Goal: Task Accomplishment & Management: Use online tool/utility

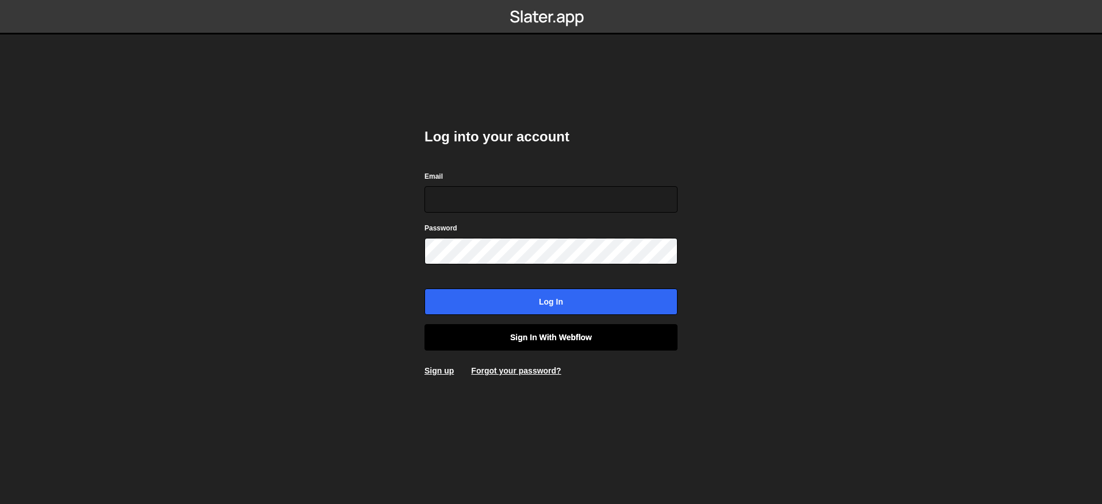
type input "[EMAIL_ADDRESS][DOMAIN_NAME]"
click at [544, 328] on link "Sign in with Webflow" at bounding box center [550, 337] width 253 height 26
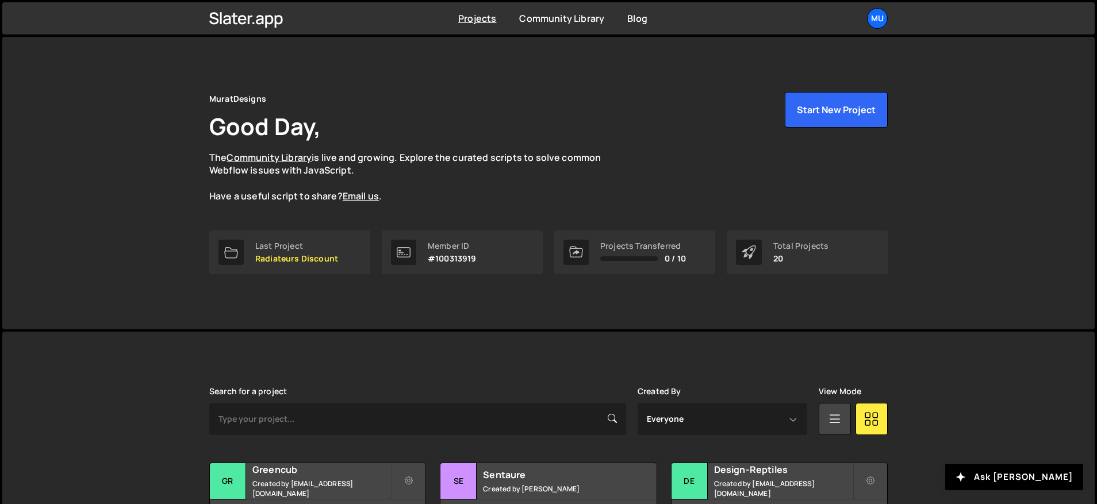
scroll to position [296, 0]
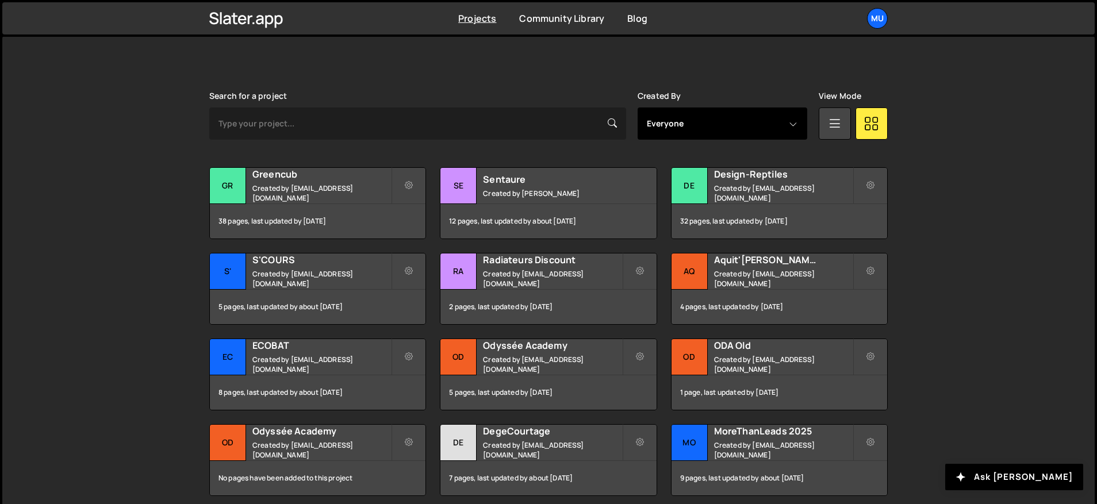
click at [737, 128] on select "Everyone muratdesigns1@gmail.com Thibaut Obert" at bounding box center [723, 124] width 170 height 32
click at [317, 179] on h2 "Greencub" at bounding box center [321, 174] width 139 height 13
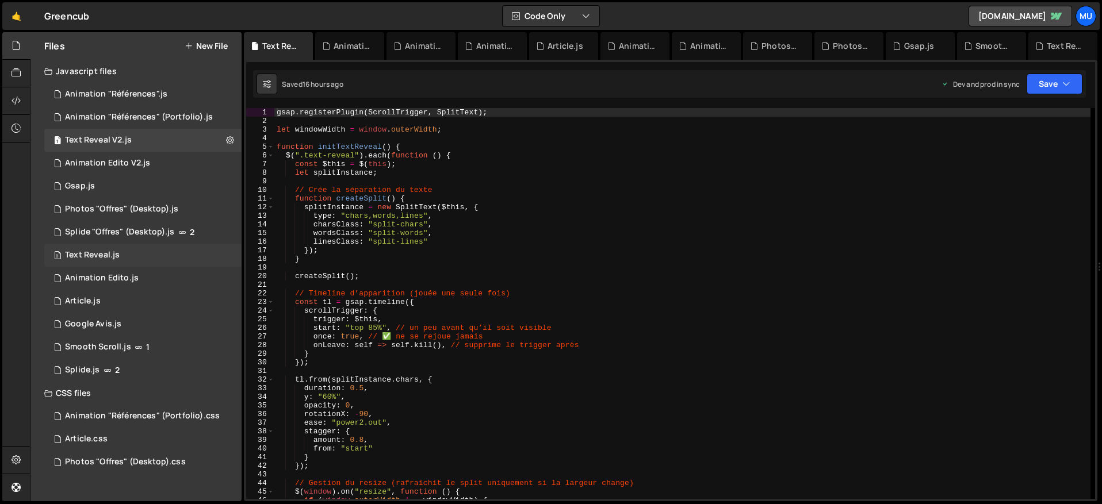
click at [113, 248] on div "0 Text Reveal.js 0" at bounding box center [142, 255] width 197 height 23
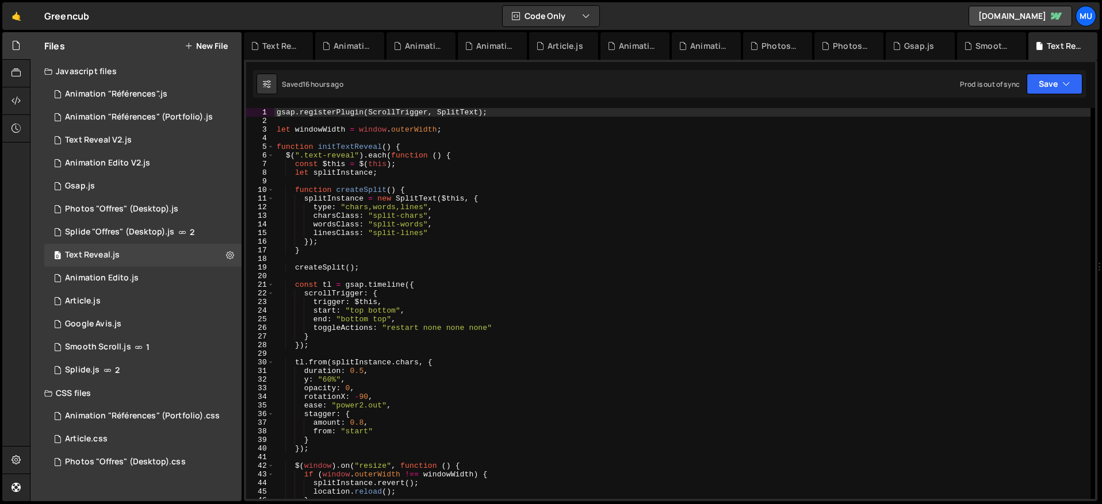
type textarea "linesClass: "split-lines""
click at [530, 232] on div "gsap . registerPlugin ( ScrollTrigger , SplitText ) ; let windowWidth = window …" at bounding box center [682, 312] width 816 height 408
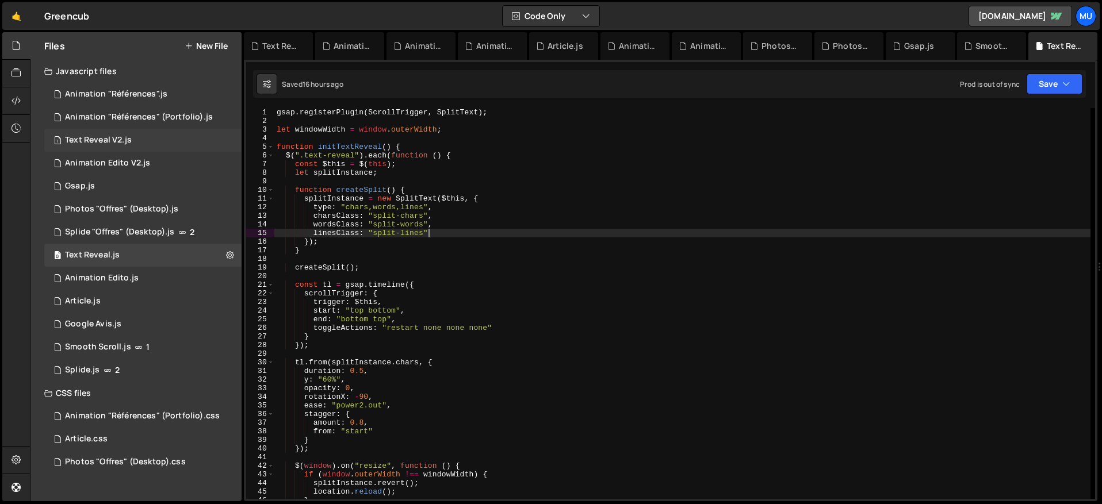
click at [135, 144] on div "1 Text Reveal V2.js 0" at bounding box center [142, 140] width 197 height 23
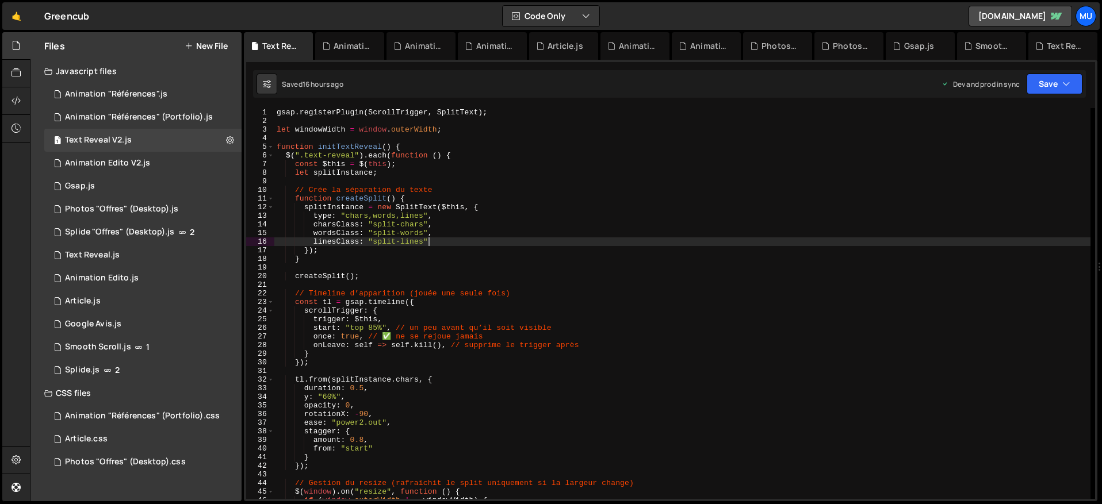
click at [441, 241] on div "gsap . registerPlugin ( ScrollTrigger , SplitText ) ; let windowWidth = window …" at bounding box center [682, 312] width 816 height 408
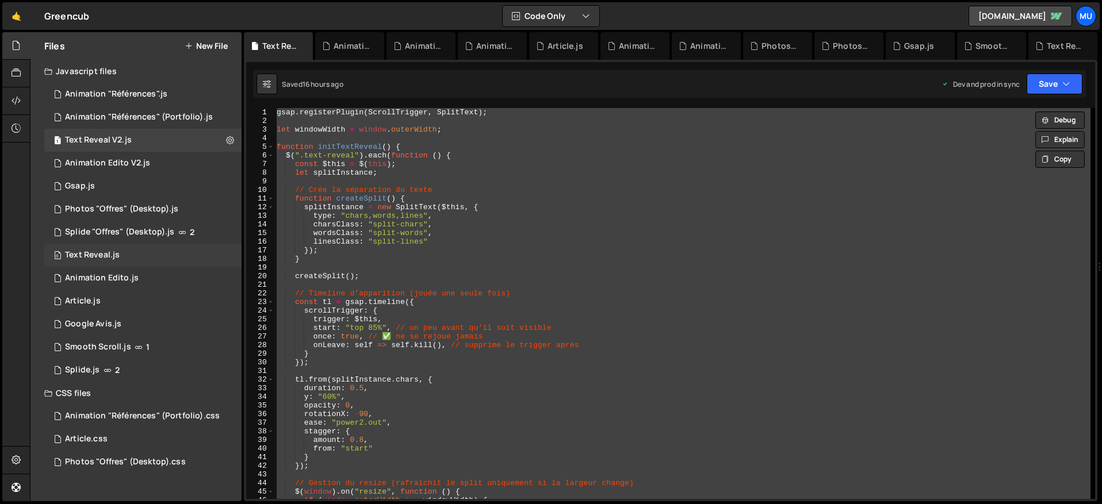
click at [141, 255] on div "0 Text Reveal.js 0" at bounding box center [142, 255] width 197 height 23
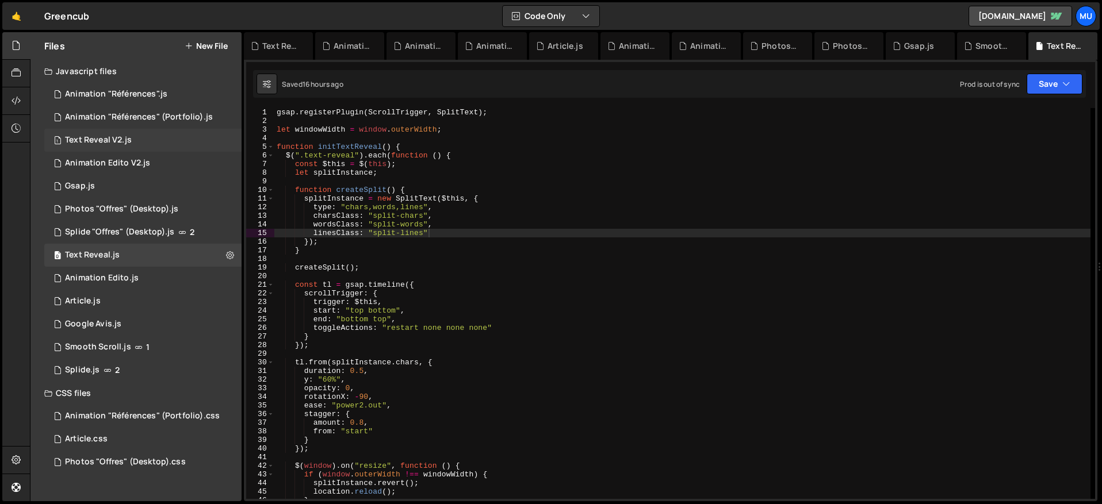
click at [125, 137] on div "Text Reveal V2.js" at bounding box center [98, 140] width 67 height 10
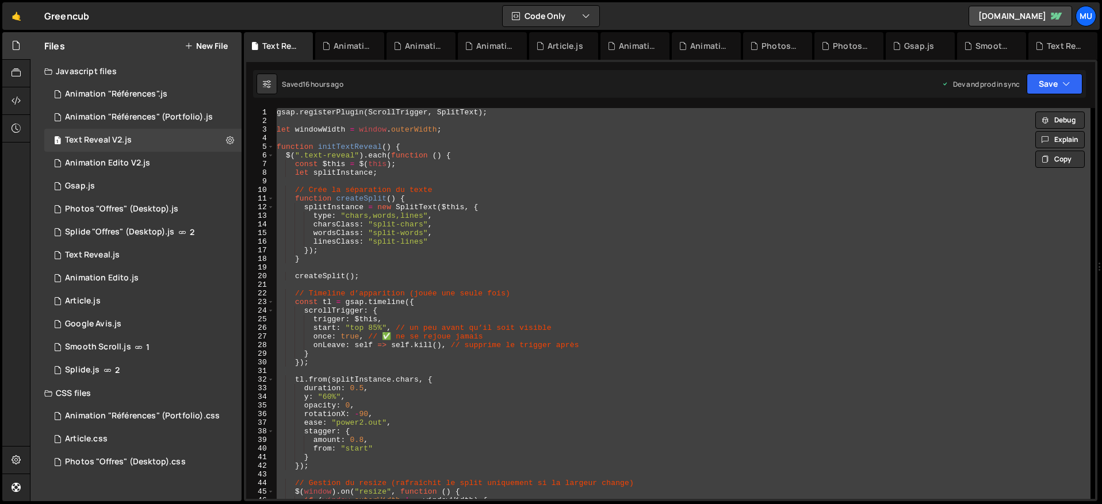
click at [451, 215] on div "gsap . registerPlugin ( ScrollTrigger , SplitText ) ; let windowWidth = window …" at bounding box center [682, 303] width 816 height 391
click at [837, 144] on div "gsap . registerPlugin ( ScrollTrigger , SplitText ) ; let windowWidth = window …" at bounding box center [682, 312] width 816 height 408
type textarea "initTextReveal();"
click at [573, 289] on div "gsap . registerPlugin ( ScrollTrigger , SplitText ) ; let windowWidth = window …" at bounding box center [682, 312] width 816 height 408
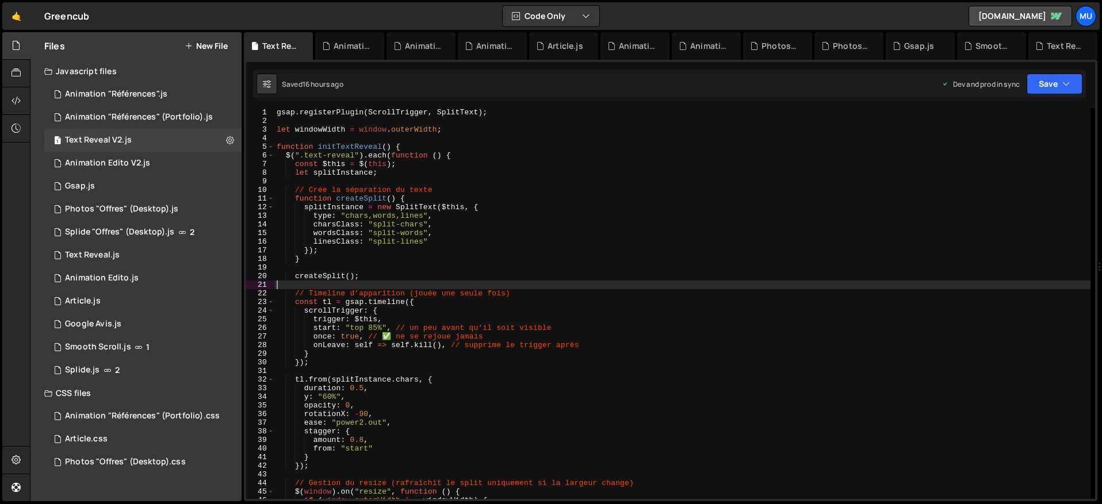
type textarea "initTextReveal();"
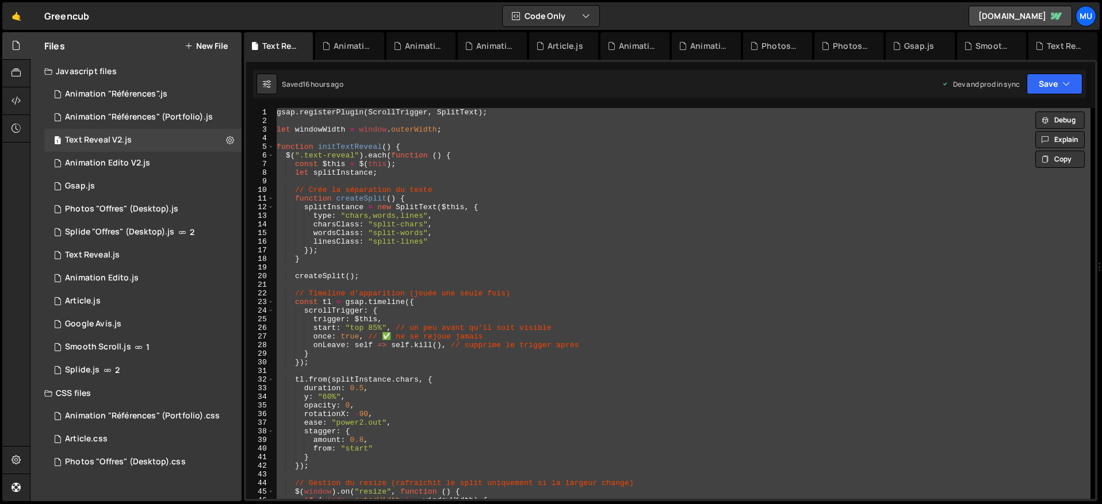
paste textarea
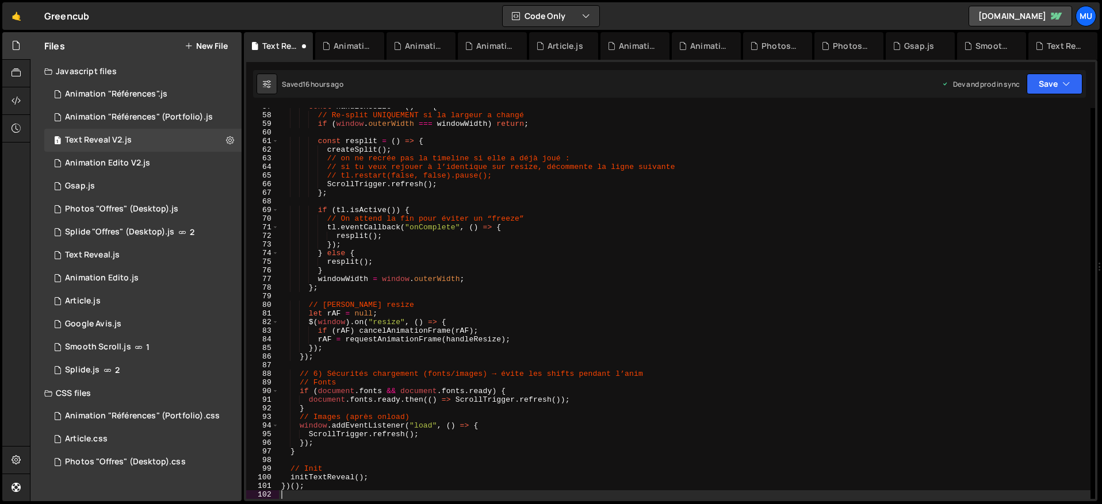
scroll to position [489, 0]
click at [456, 236] on div "const handleResize = ( ) => { // Re-split UNIQUEMENT si la largeur a changé if …" at bounding box center [684, 306] width 811 height 408
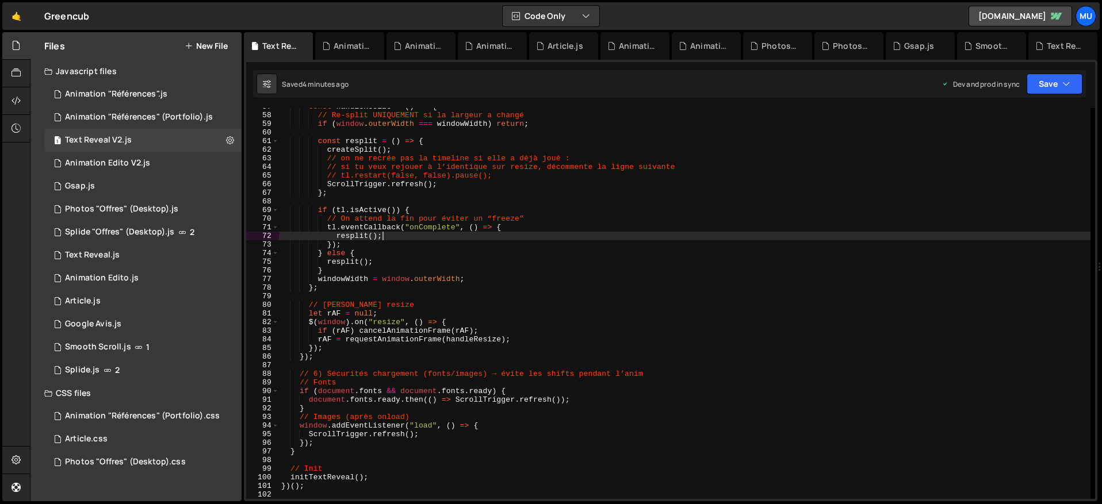
type textarea "})();"
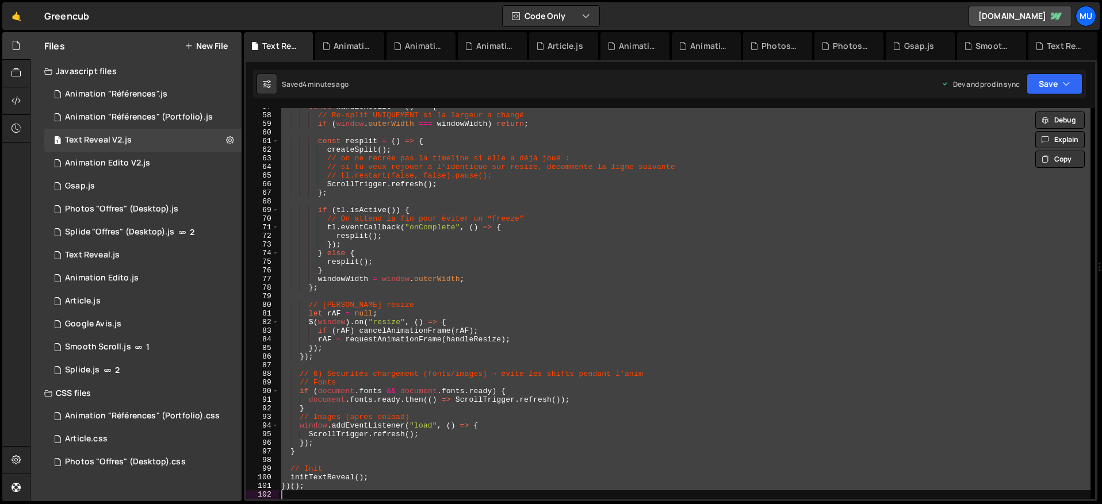
paste textarea
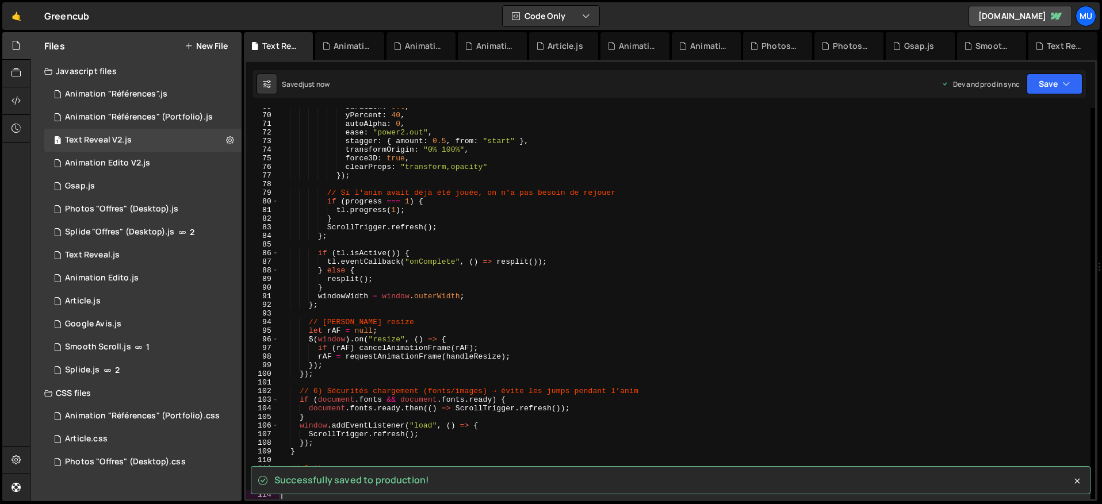
click at [216, 41] on button "New File" at bounding box center [206, 45] width 43 height 9
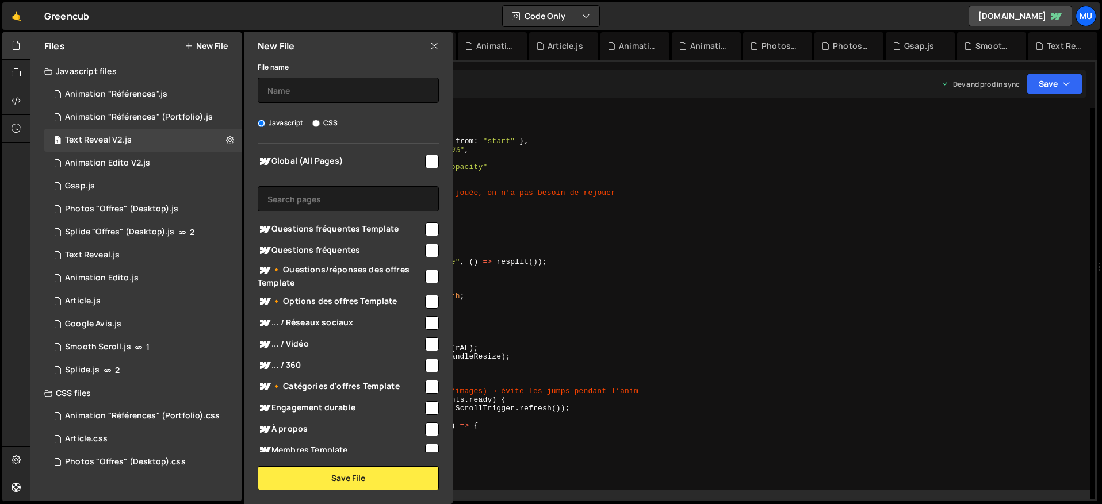
drag, startPoint x: 345, startPoint y: 117, endPoint x: 328, endPoint y: 129, distance: 21.4
click at [342, 118] on div "Javascript CSS" at bounding box center [348, 122] width 181 height 11
click at [328, 129] on div "File name Javascript CSS Global (All Pages) Save File" at bounding box center [348, 275] width 209 height 431
click at [326, 122] on label "CSS" at bounding box center [324, 122] width 25 height 11
click at [320, 122] on input "CSS" at bounding box center [315, 123] width 7 height 7
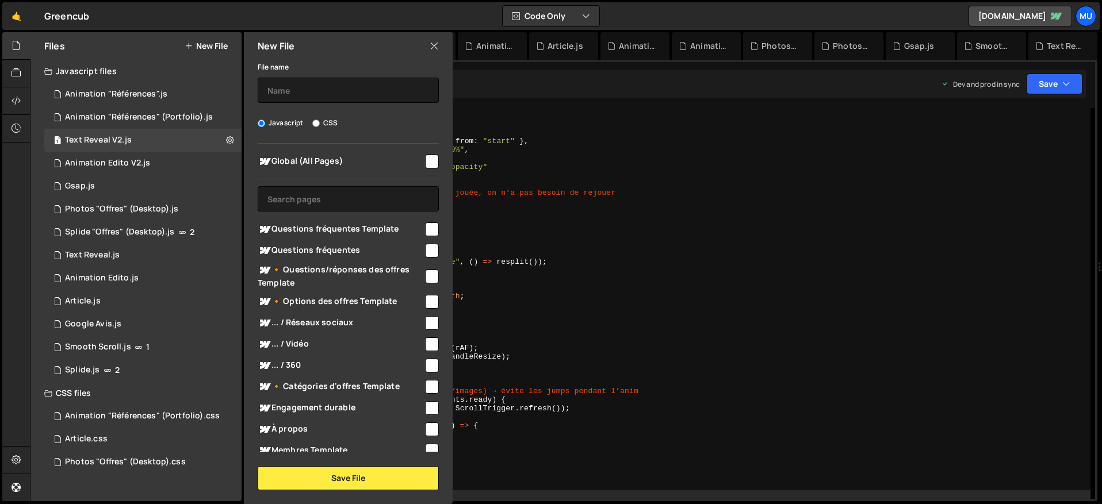
radio input "true"
click at [315, 94] on input "text" at bounding box center [348, 90] width 181 height 25
type input "Text Reveal V2"
click at [354, 168] on div "Global (All Pages)" at bounding box center [348, 161] width 181 height 21
click at [412, 158] on span "Global (All Pages)" at bounding box center [341, 162] width 166 height 14
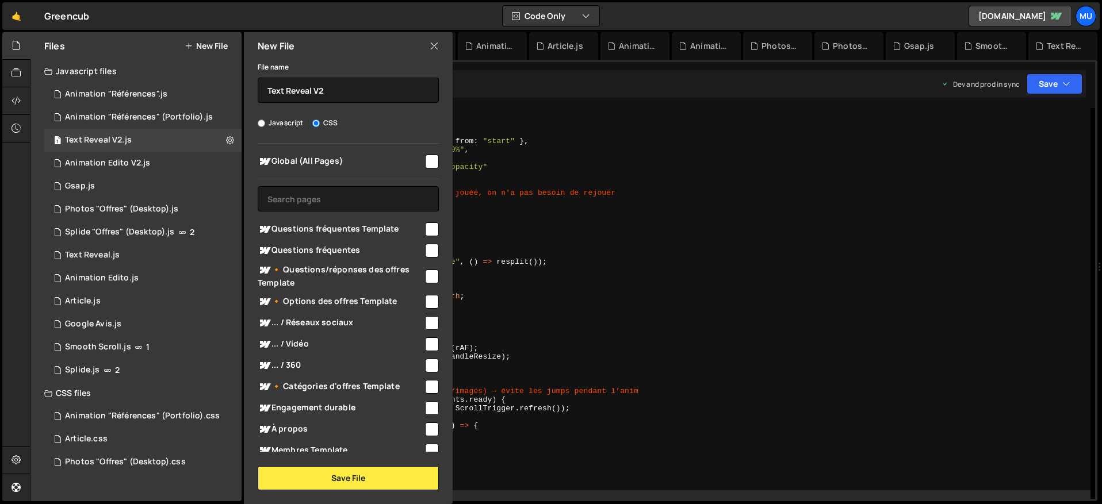
checkbox input "true"
click at [334, 489] on button "Save File" at bounding box center [348, 478] width 181 height 24
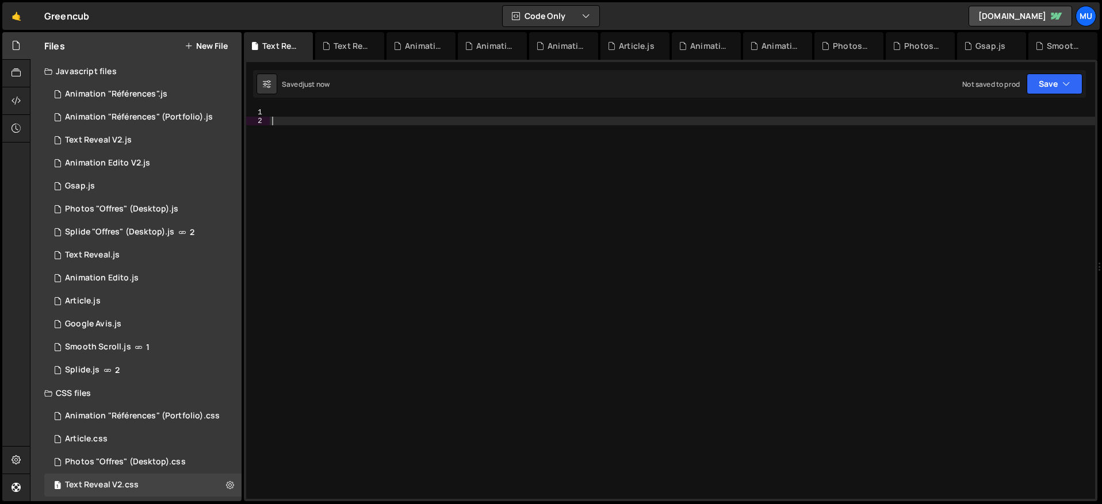
click at [454, 317] on div at bounding box center [682, 312] width 825 height 408
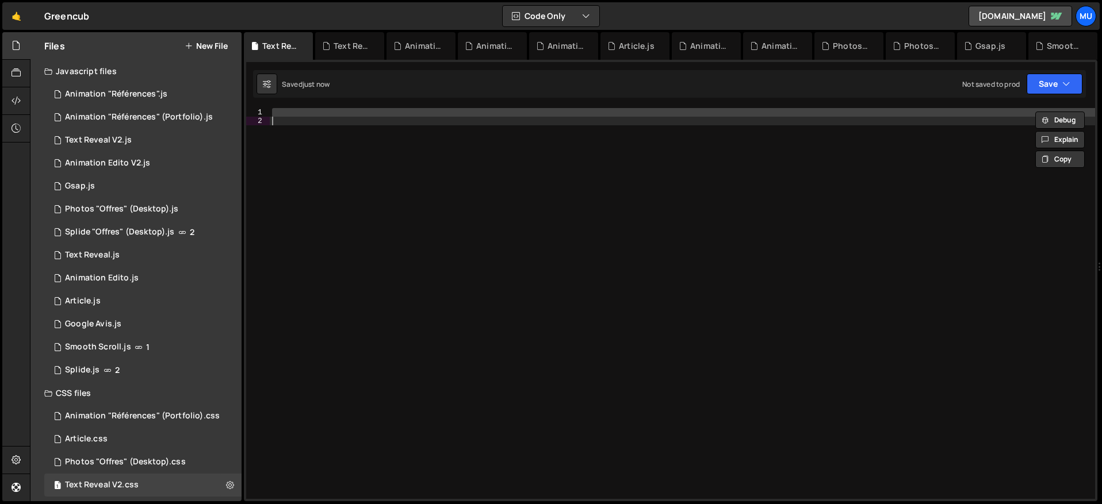
paste textarea
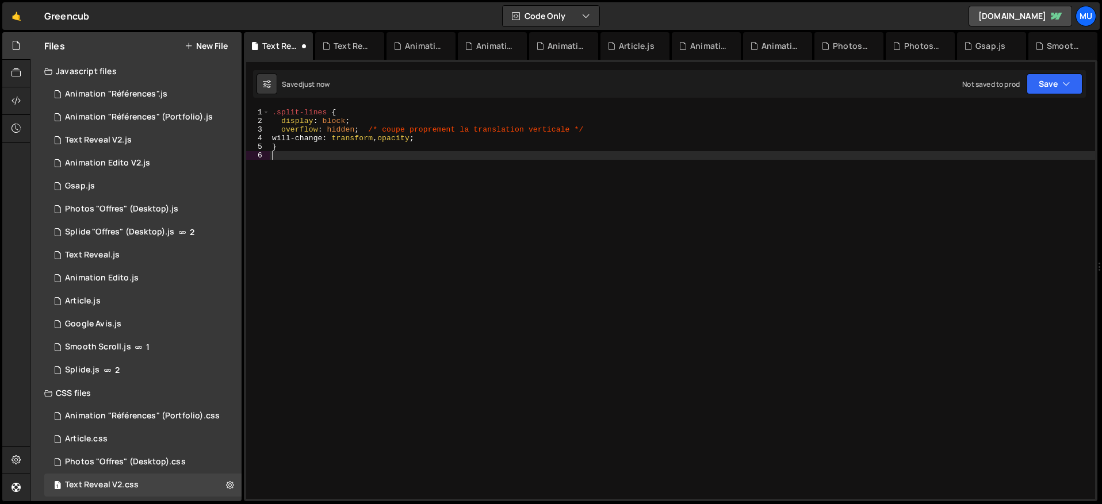
type textarea "}"
